Goal: Task Accomplishment & Management: Manage account settings

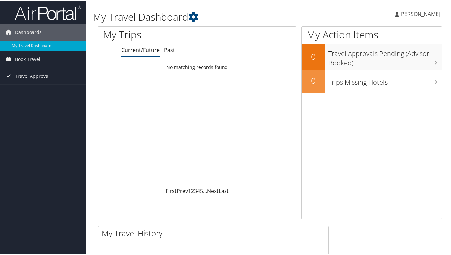
click at [418, 14] on span "[PERSON_NAME]" at bounding box center [419, 13] width 41 height 7
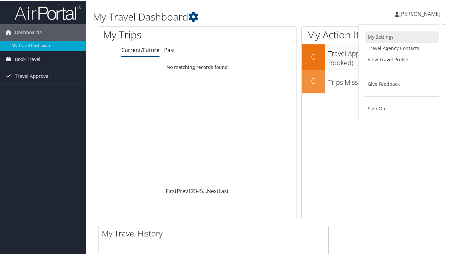
click at [386, 37] on link "My Settings" at bounding box center [402, 36] width 74 height 11
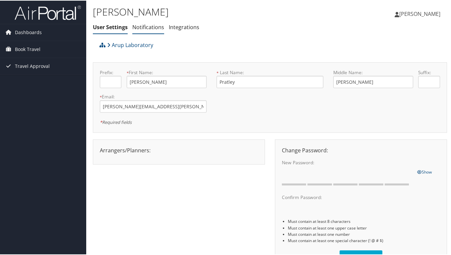
click at [153, 28] on link "Notifications" at bounding box center [148, 26] width 32 height 7
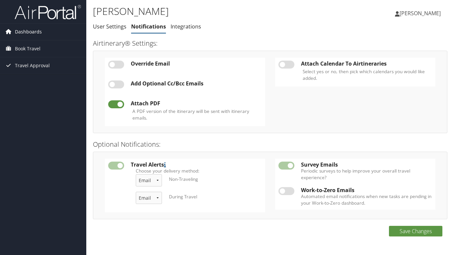
click at [27, 32] on span "Dashboards" at bounding box center [28, 32] width 27 height 17
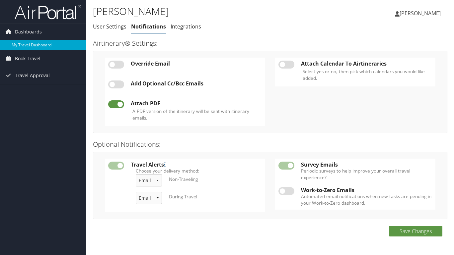
click at [34, 46] on link "My Travel Dashboard" at bounding box center [43, 45] width 86 height 10
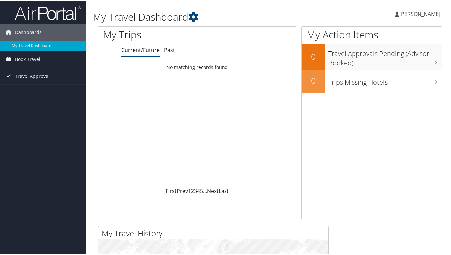
click at [418, 11] on span "[PERSON_NAME]" at bounding box center [419, 13] width 41 height 7
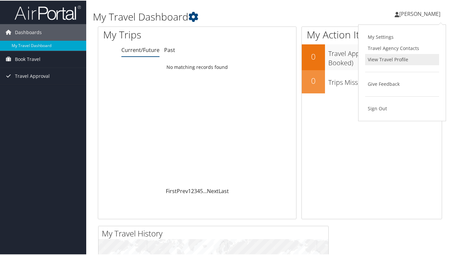
click at [393, 58] on link "View Travel Profile" at bounding box center [402, 58] width 74 height 11
